Goal: Transaction & Acquisition: Purchase product/service

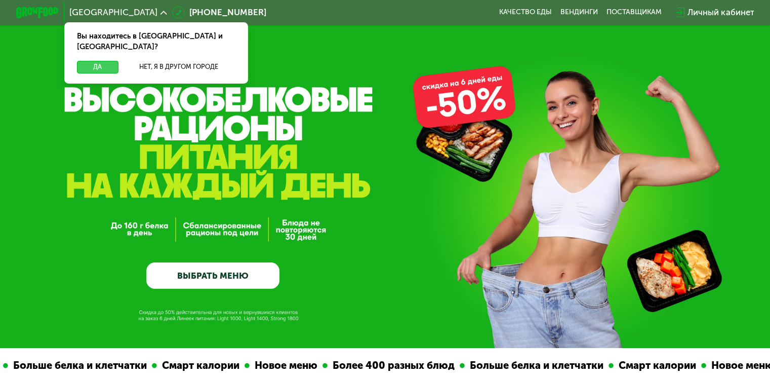
click at [99, 61] on button "Да" at bounding box center [97, 67] width 41 height 13
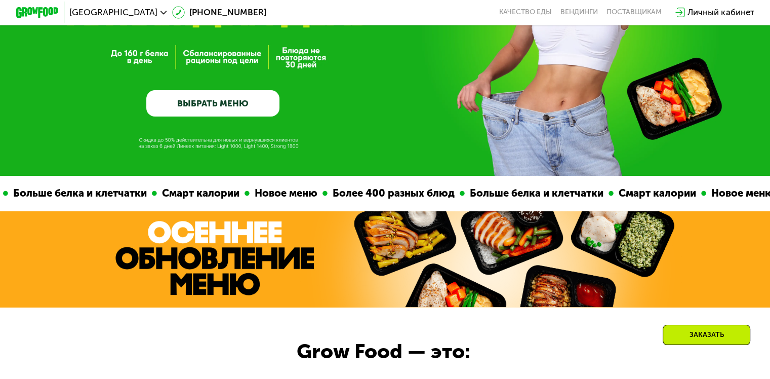
scroll to position [155, 0]
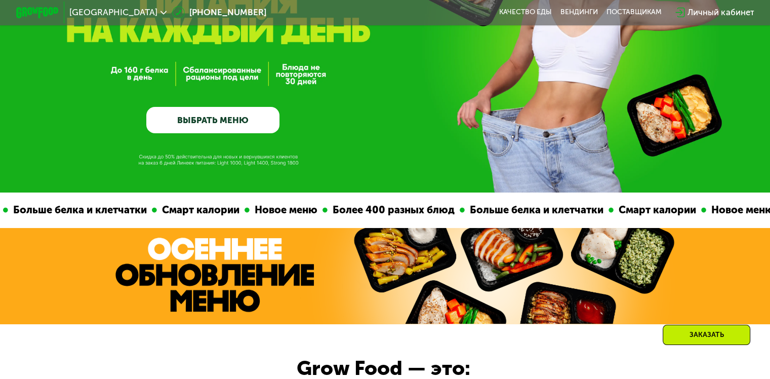
click at [164, 127] on link "ВЫБРАТЬ МЕНЮ" at bounding box center [212, 120] width 133 height 27
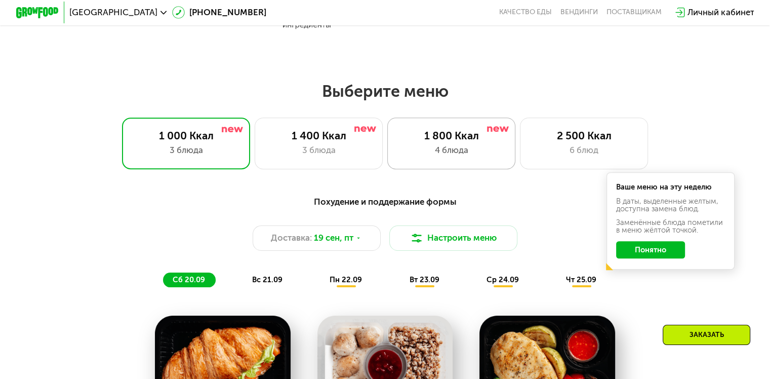
scroll to position [680, 0]
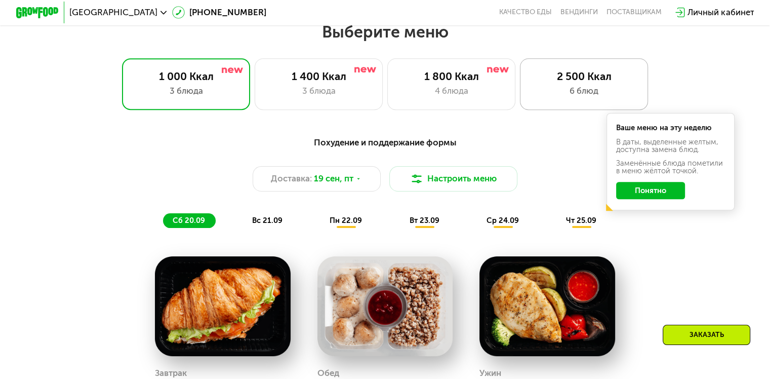
click at [576, 91] on div "6 блюд" at bounding box center [584, 91] width 106 height 13
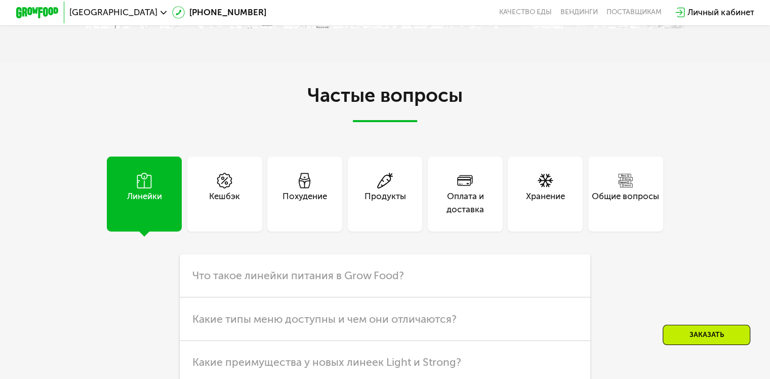
scroll to position [2969, 0]
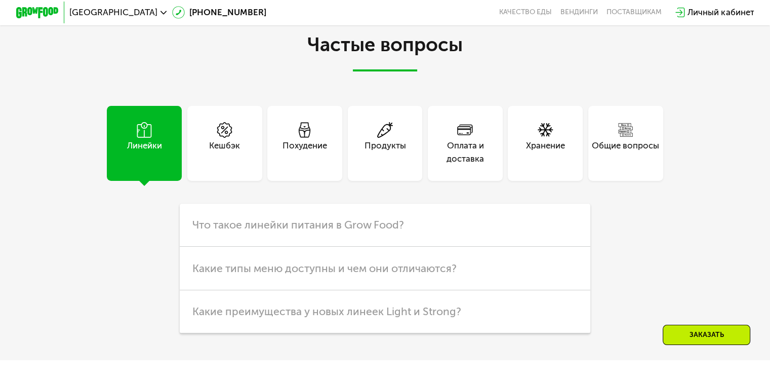
click at [320, 156] on div "Похудение" at bounding box center [304, 152] width 45 height 26
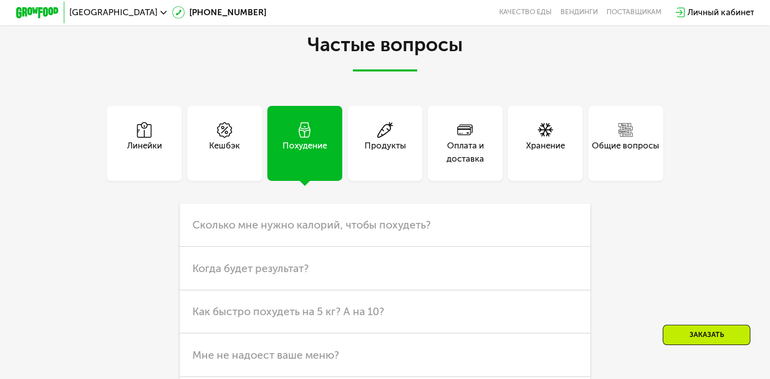
click at [385, 160] on div "Продукты" at bounding box center [385, 152] width 42 height 26
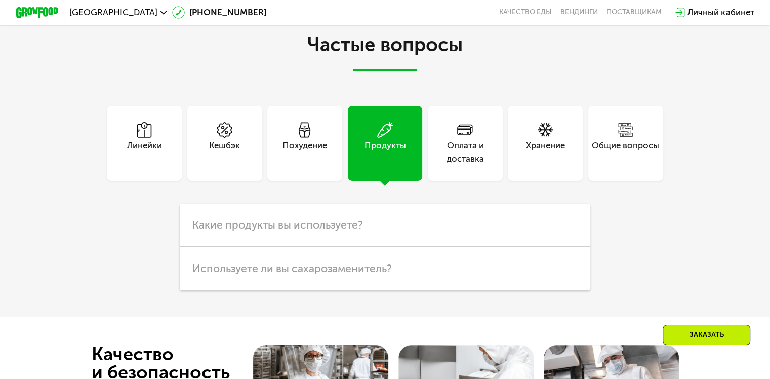
click at [320, 162] on div "Похудение" at bounding box center [304, 152] width 45 height 26
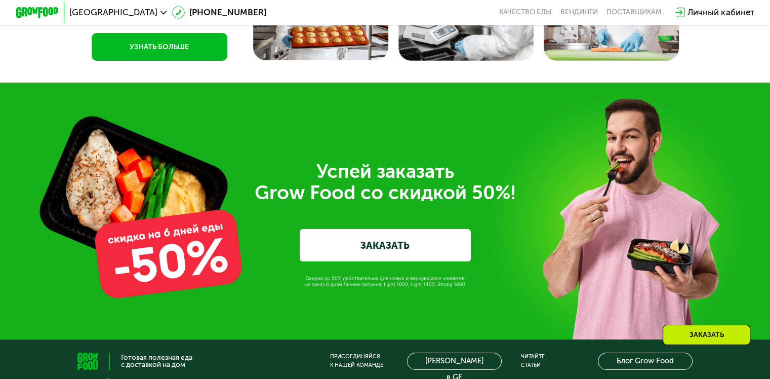
scroll to position [3817, 0]
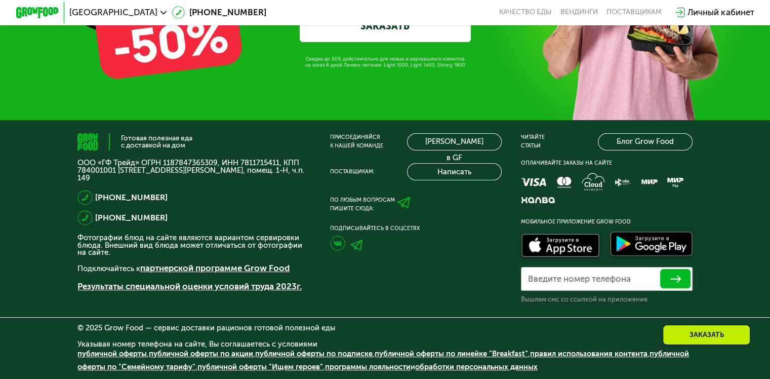
click at [253, 159] on p "ООО «ГФ Трейд» ОГРН 1187847365309, ИНН 7811715411, КПП 784001001 [STREET_ADDRES…" at bounding box center [193, 170] width 233 height 22
copy p "7811715411"
click at [362, 270] on div "Присоединяйся к нашей команде [PERSON_NAME] в GF Поставщикам: Написать По любым…" at bounding box center [416, 218] width 172 height 170
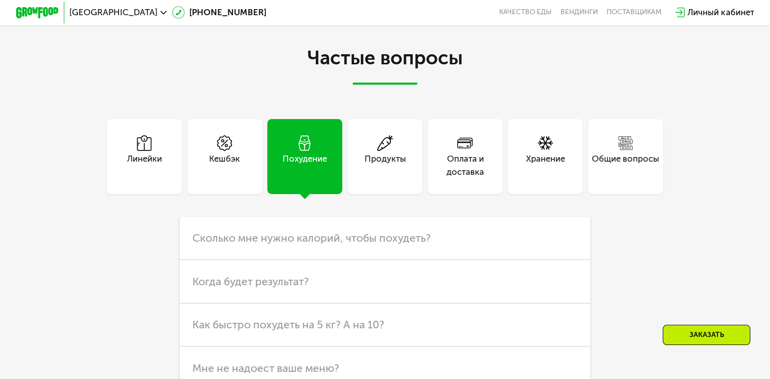
scroll to position [2602, 0]
